Goal: Information Seeking & Learning: Find specific fact

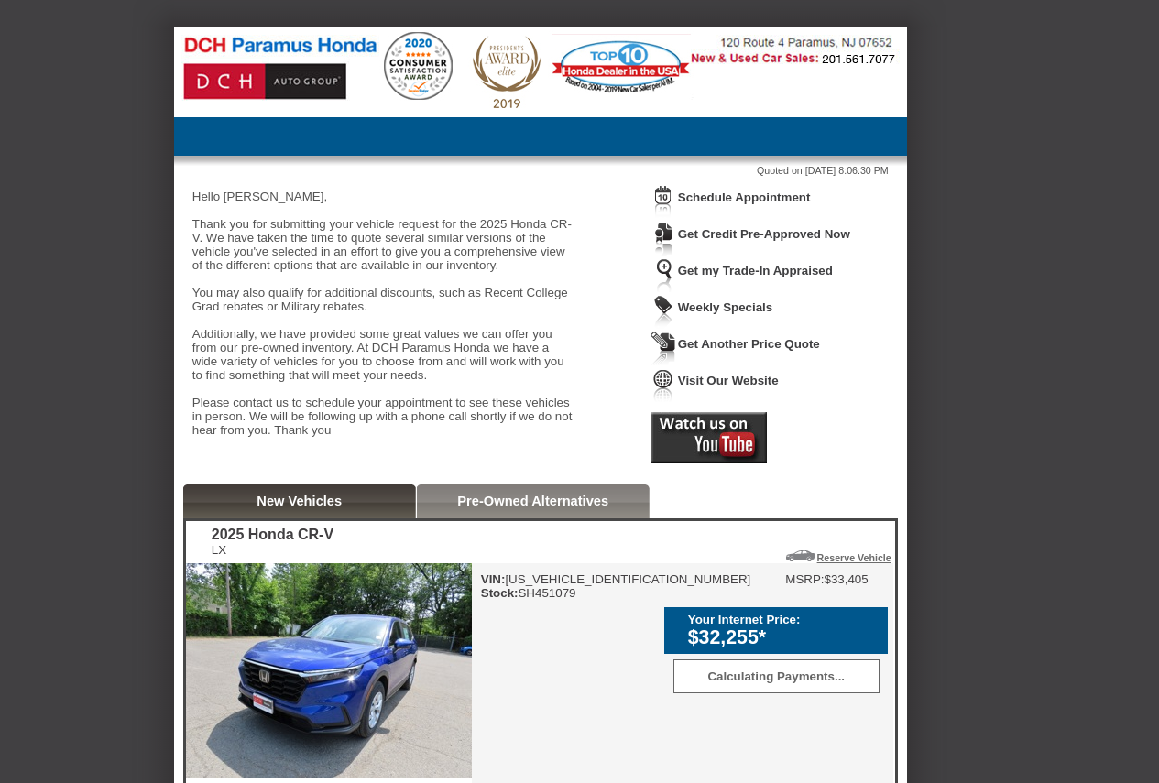
drag, startPoint x: 695, startPoint y: 616, endPoint x: 848, endPoint y: 614, distance: 153.0
click at [793, 664] on div "VIN: [US_VEHICLE_IDENTIFICATION_NUMBER] Stock: SH451079 MSRP: $33,405 Your Inte…" at bounding box center [682, 724] width 421 height 322
click at [569, 600] on div "VIN: [US_VEHICLE_IDENTIFICATION_NUMBER] Stock: SH451079" at bounding box center [616, 585] width 270 height 27
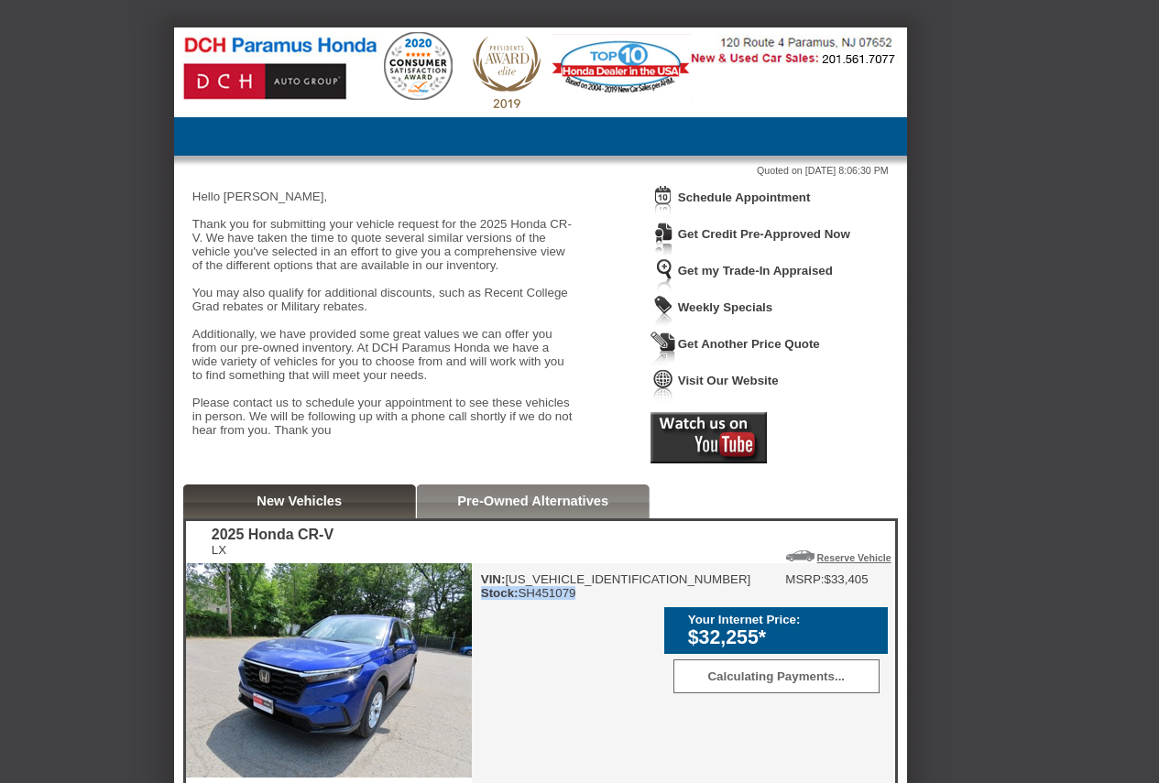
click at [569, 600] on div "VIN: [US_VEHICLE_IDENTIFICATION_NUMBER] Stock: SH451079" at bounding box center [616, 585] width 270 height 27
copy div "Stock: SH451079"
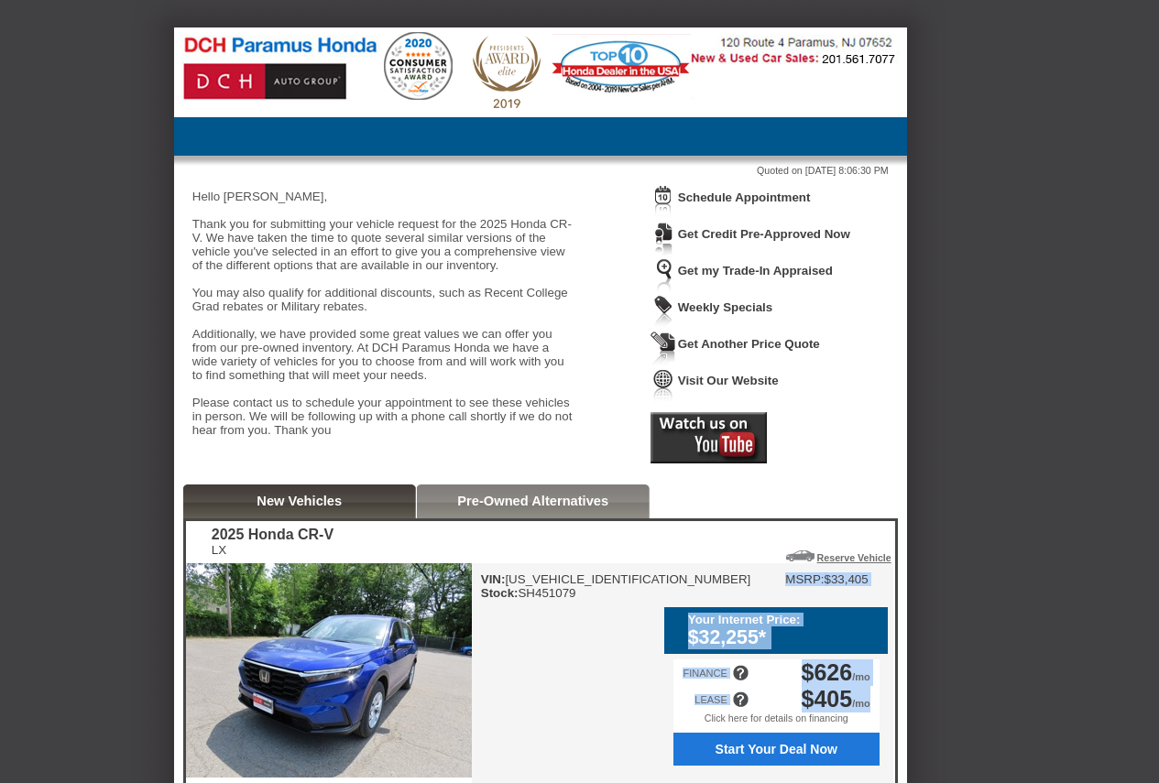
drag, startPoint x: 879, startPoint y: 718, endPoint x: 693, endPoint y: 611, distance: 214.6
click at [693, 611] on div "VIN: [US_VEHICLE_IDENTIFICATION_NUMBER] Stock: SH451079 MSRP: $33,405 Your Inte…" at bounding box center [682, 724] width 421 height 322
copy div "MSRP: $33,405 Your Internet Price: $32,255* Calculating Payments... FINANCE $62…"
